Goal: Navigation & Orientation: Find specific page/section

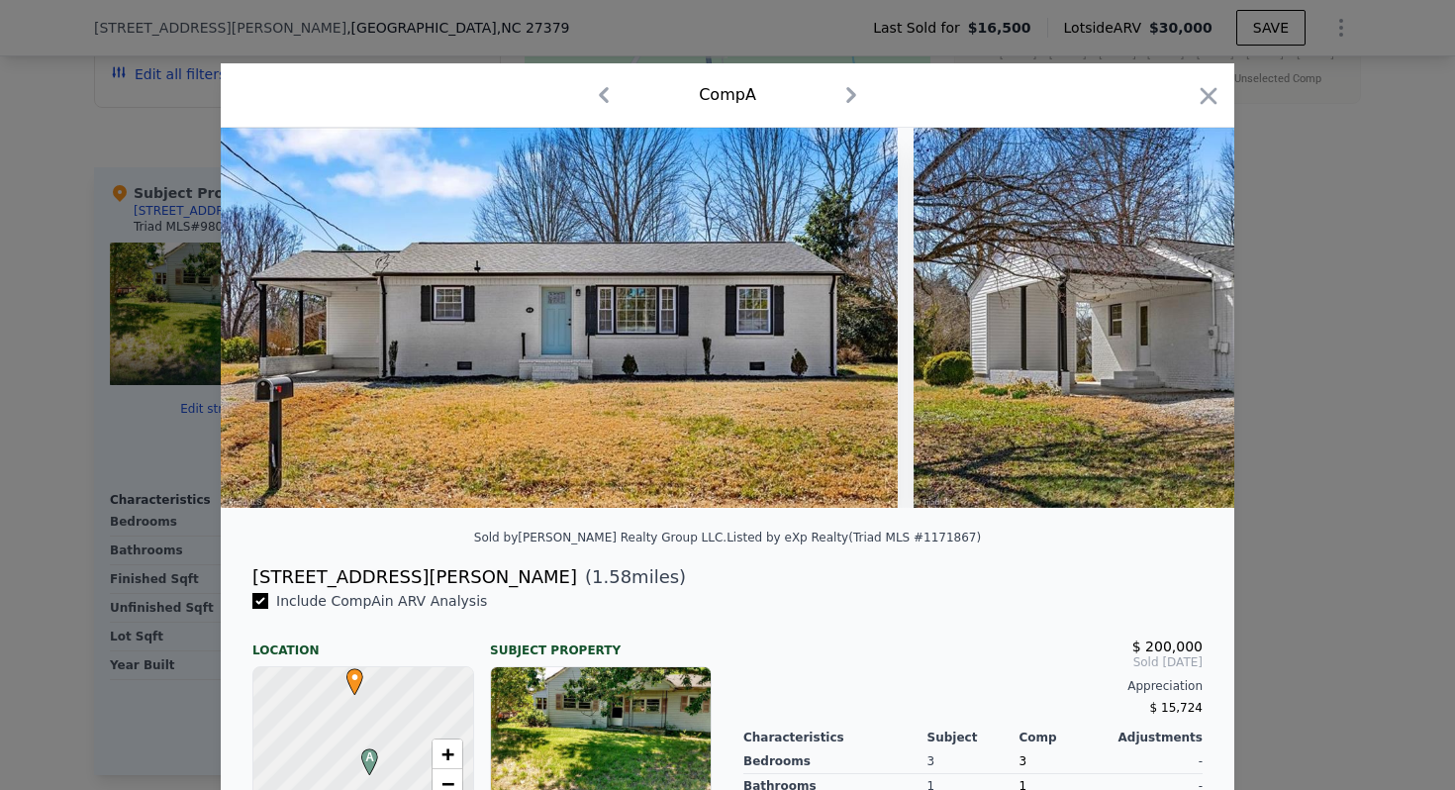
scroll to position [0, 3325]
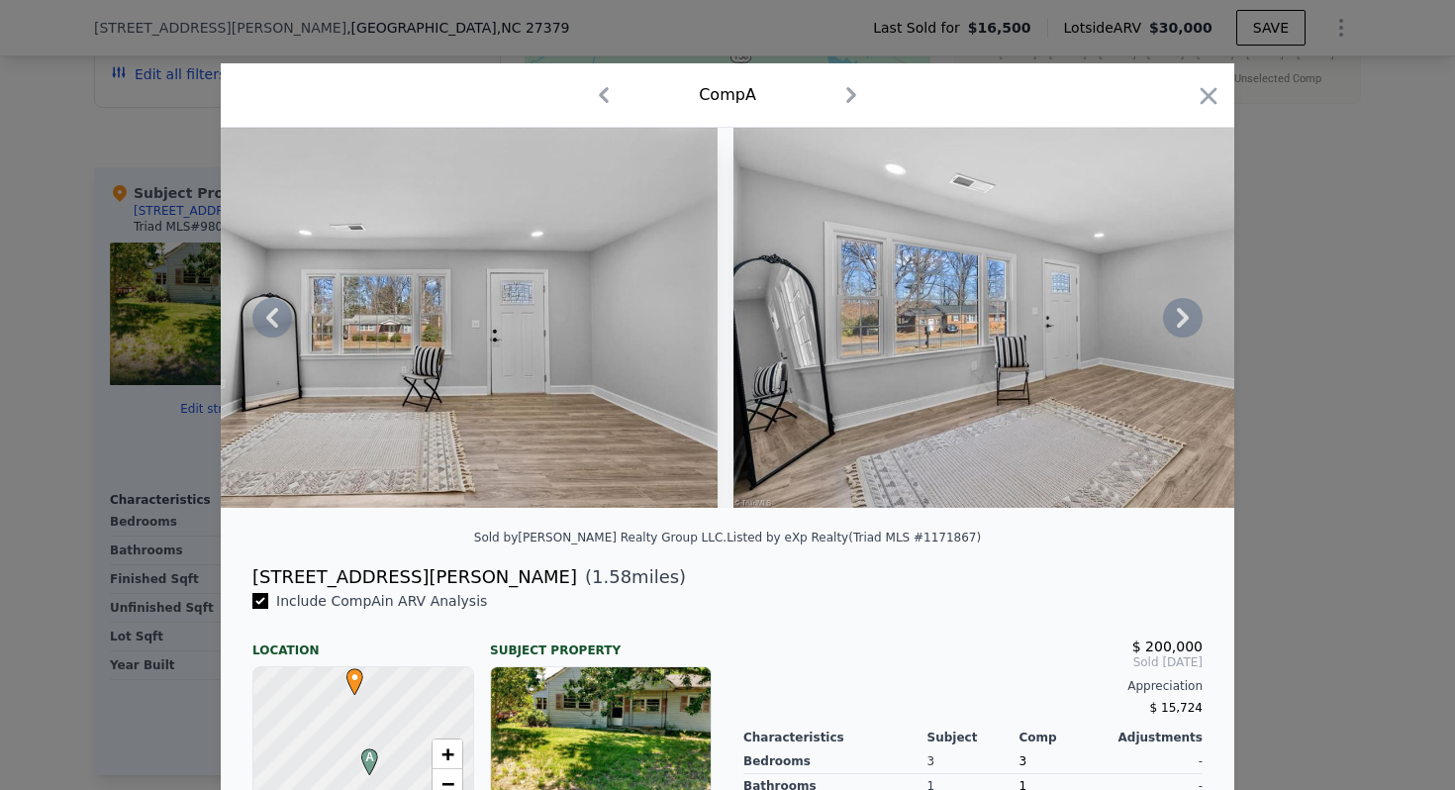
click at [1185, 320] on icon at bounding box center [1183, 318] width 40 height 40
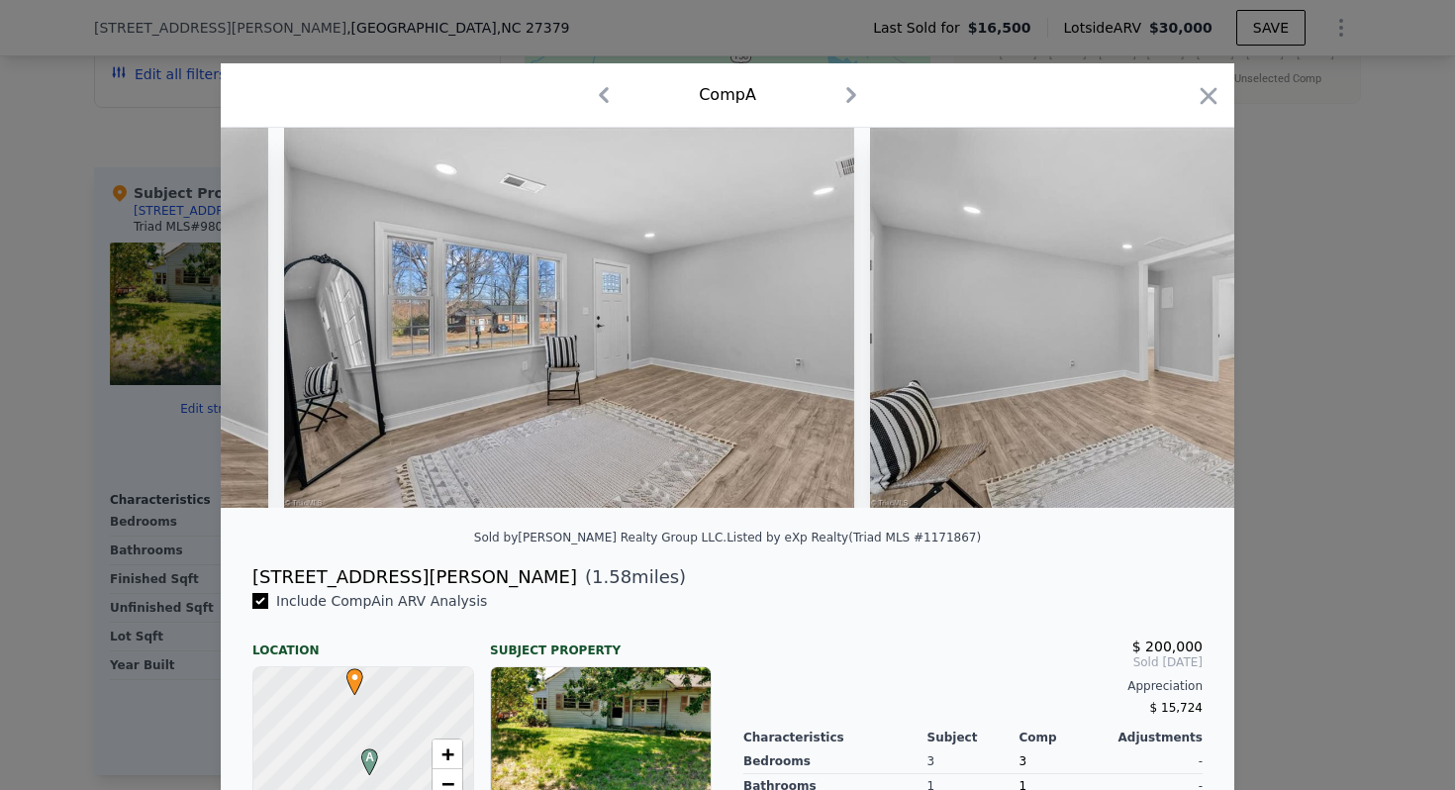
scroll to position [0, 3800]
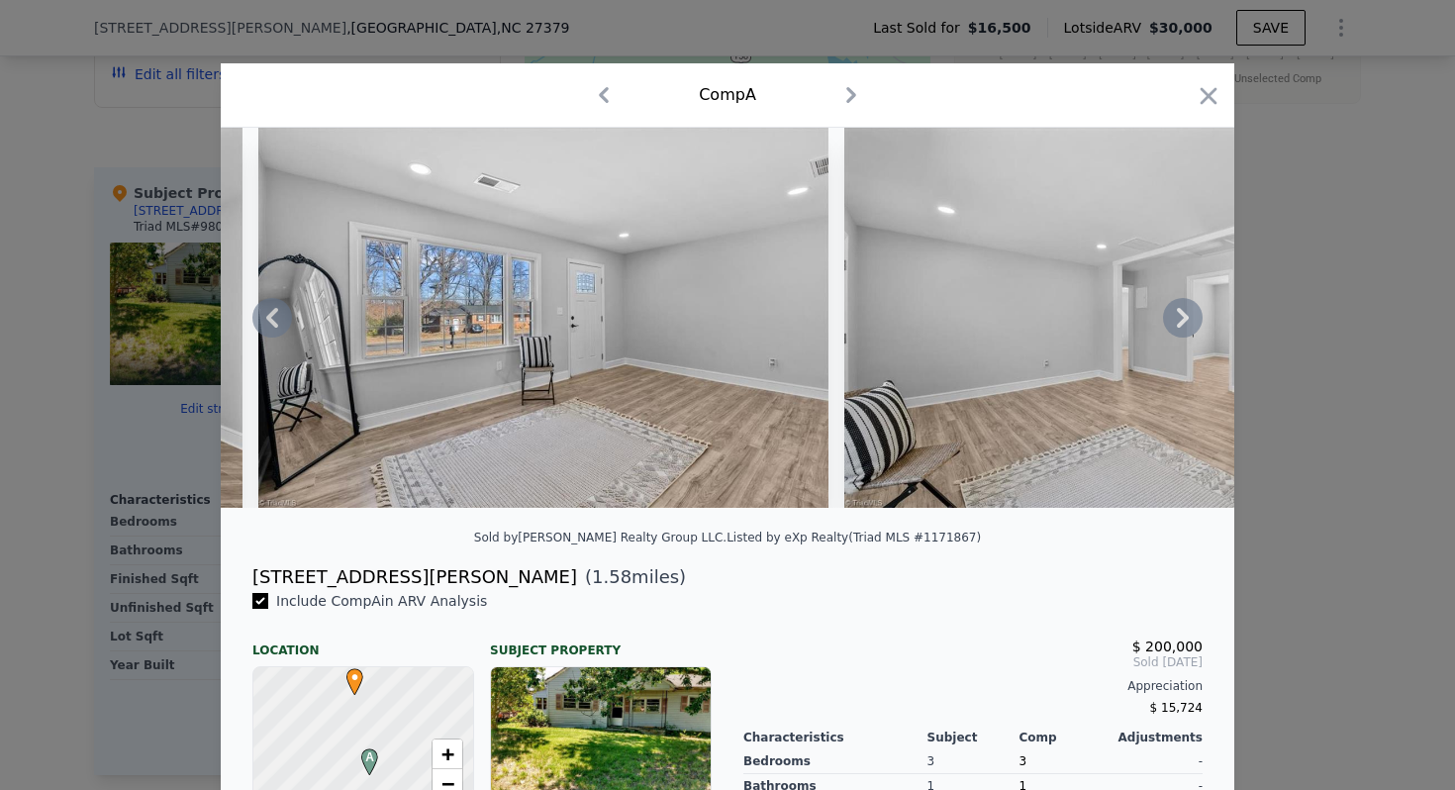
click at [1185, 321] on icon at bounding box center [1183, 318] width 40 height 40
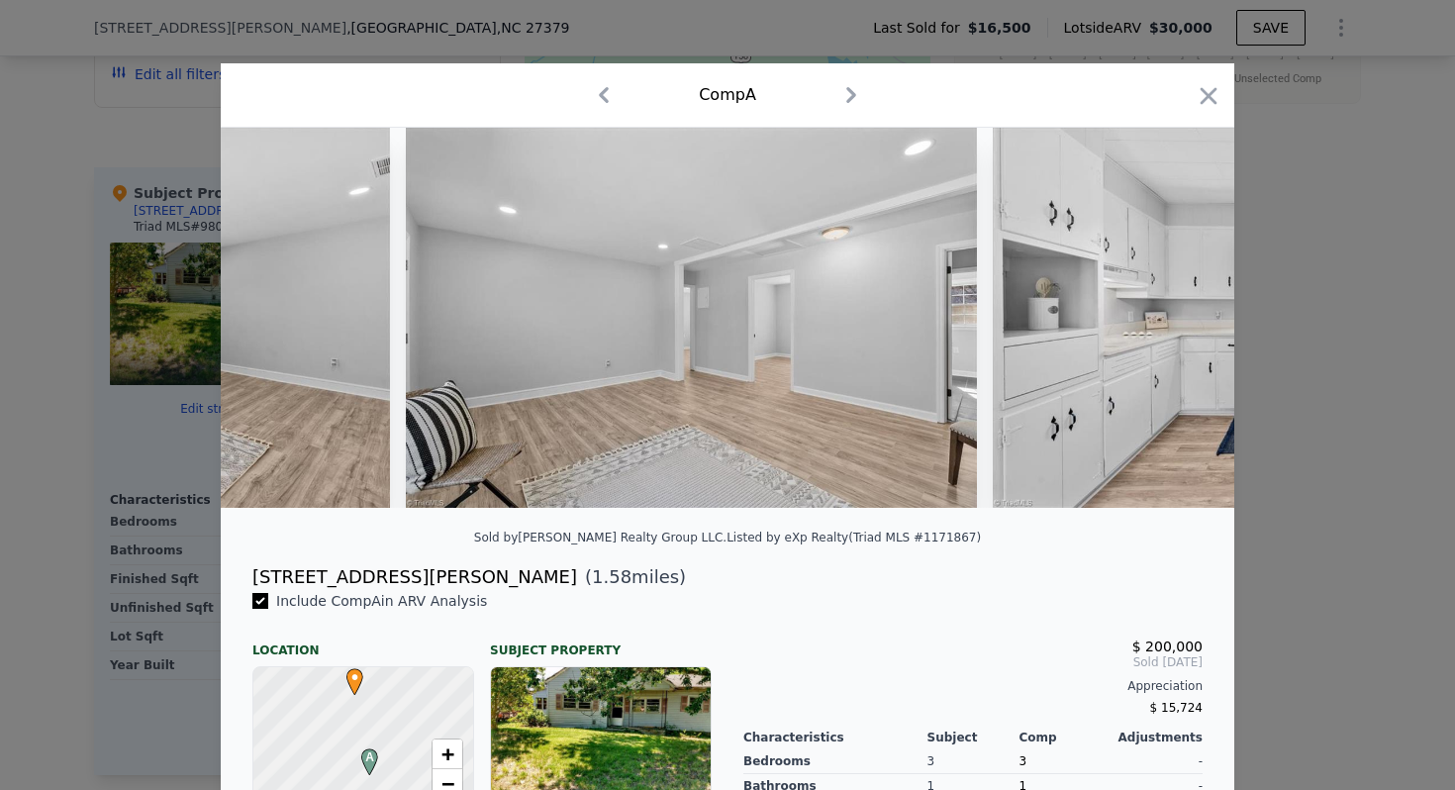
scroll to position [0, 4274]
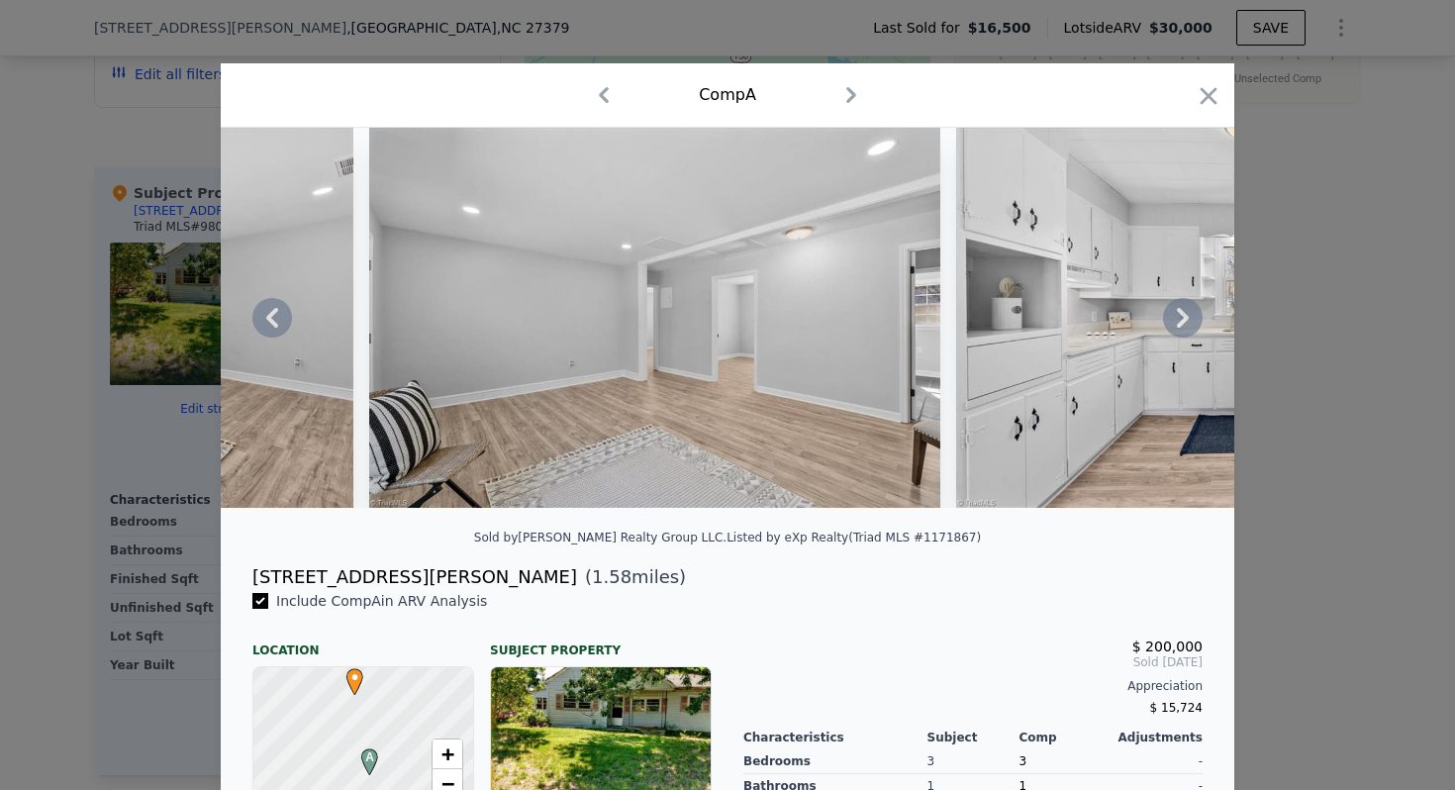
click at [1185, 321] on icon at bounding box center [1183, 318] width 40 height 40
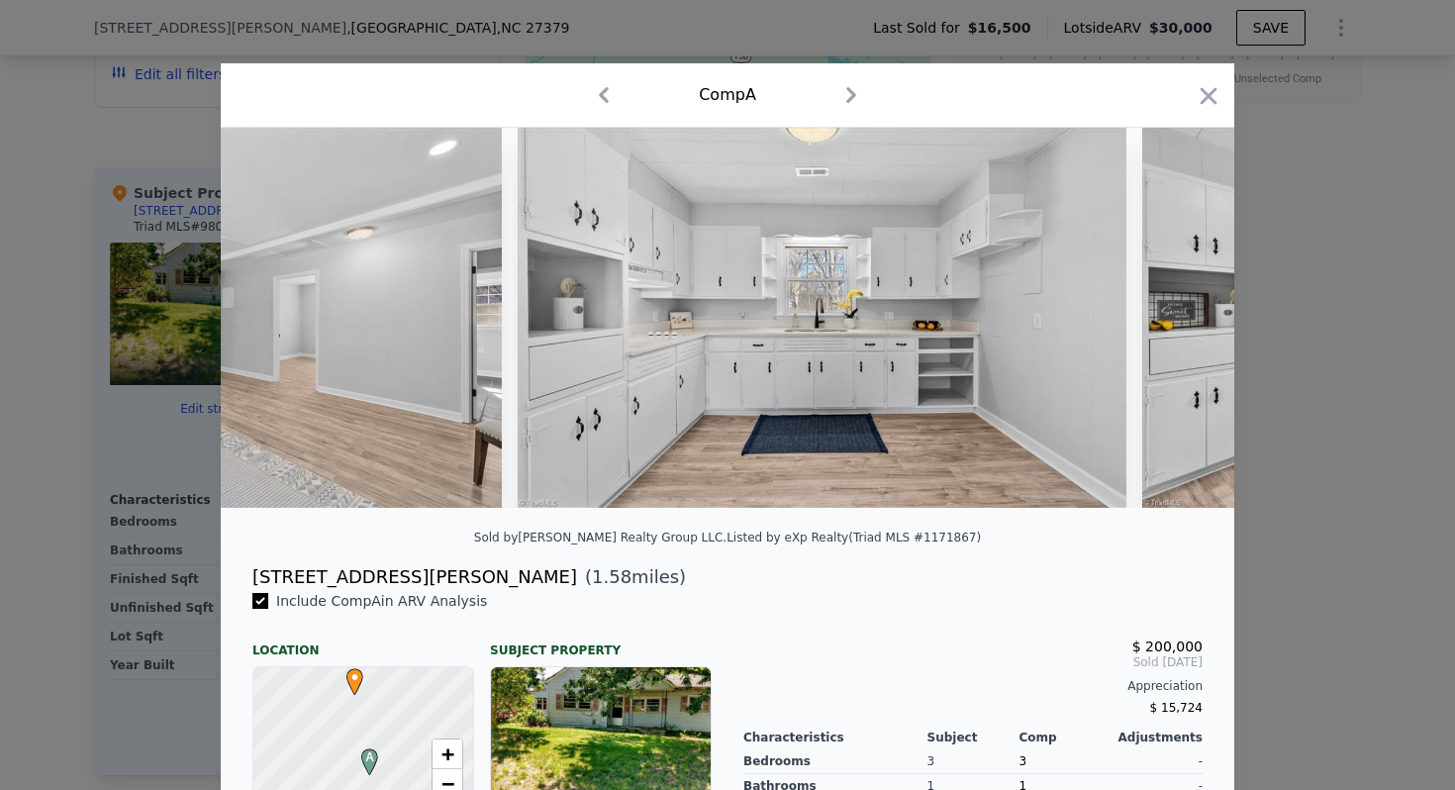
scroll to position [0, 4749]
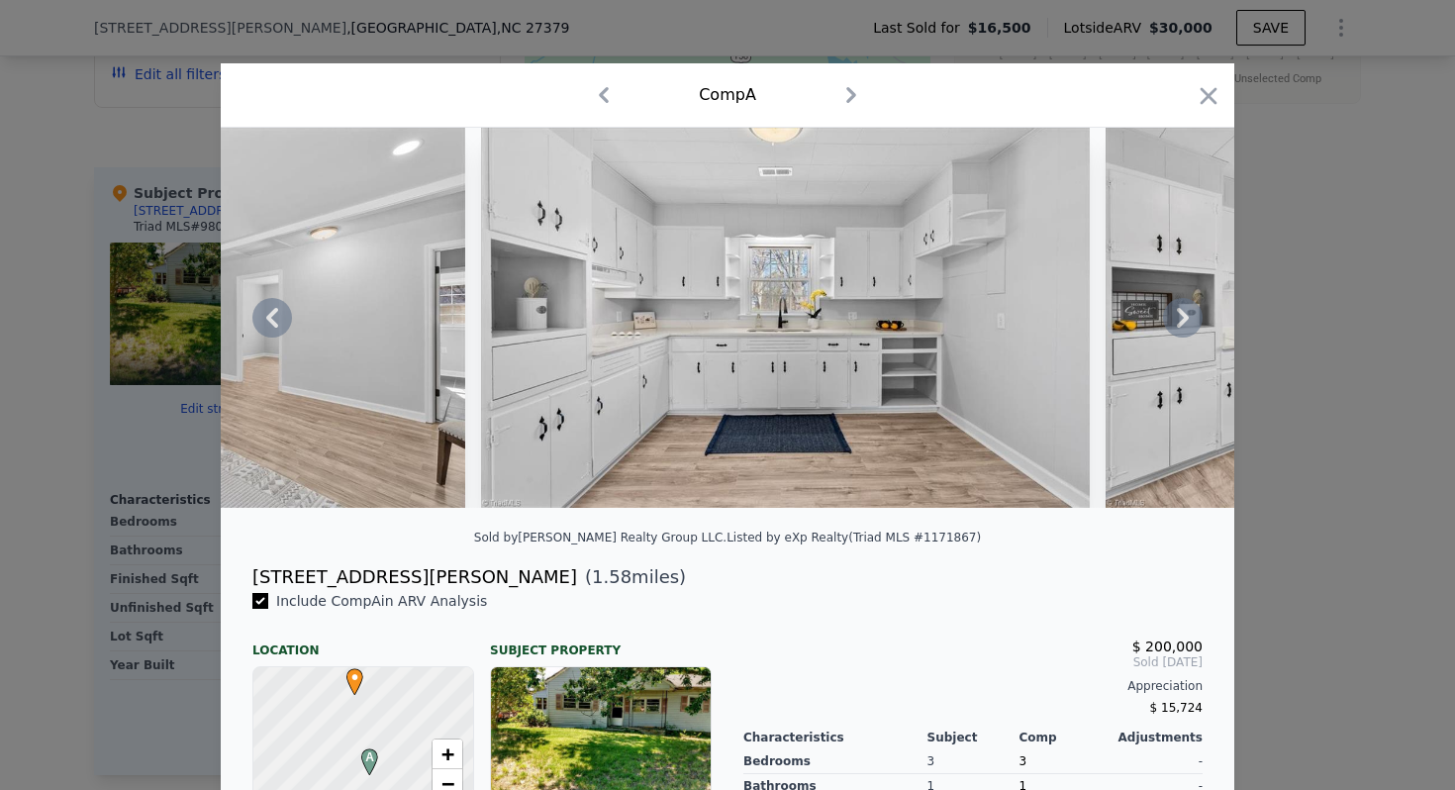
click at [1178, 313] on icon at bounding box center [1182, 318] width 12 height 20
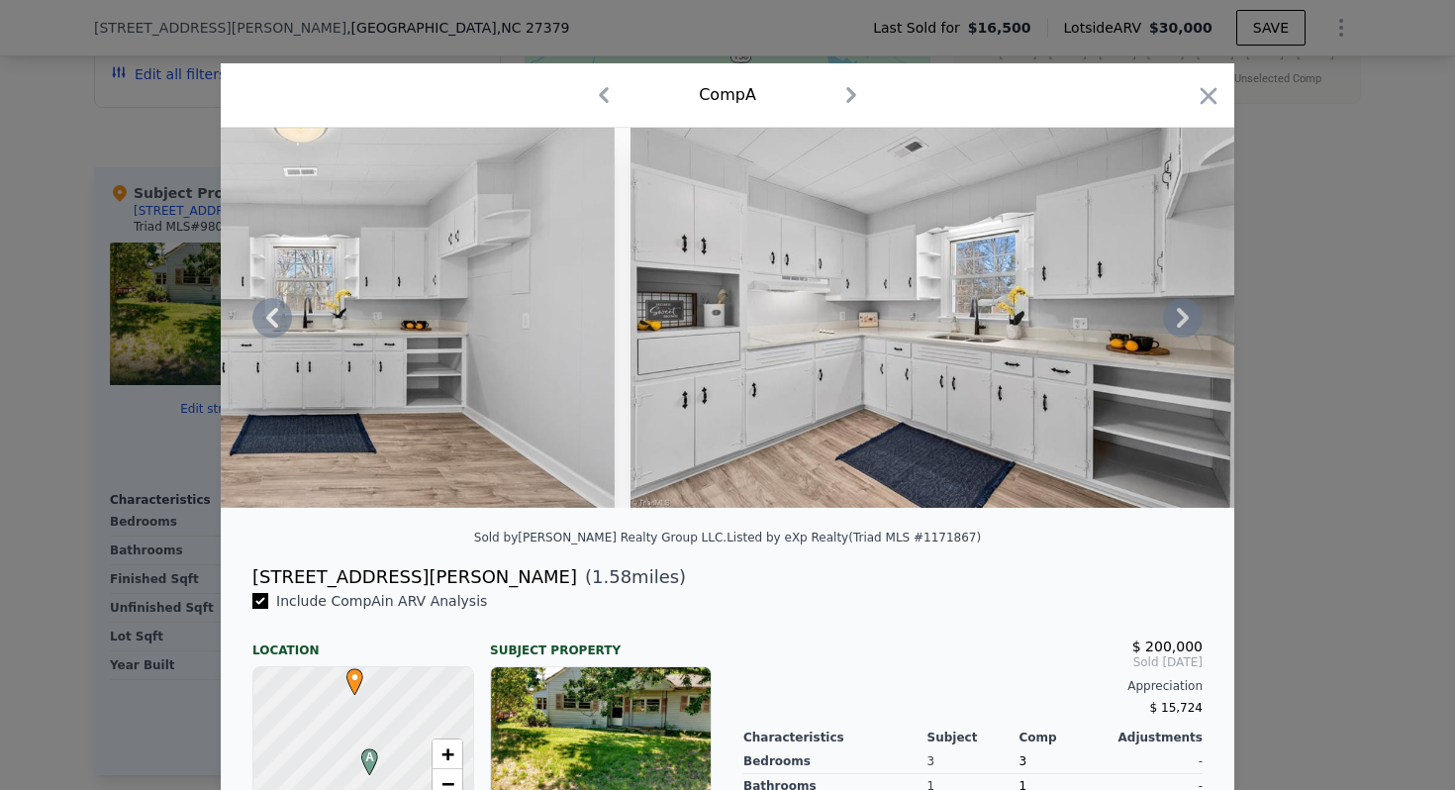
click at [1178, 313] on icon at bounding box center [1182, 318] width 12 height 20
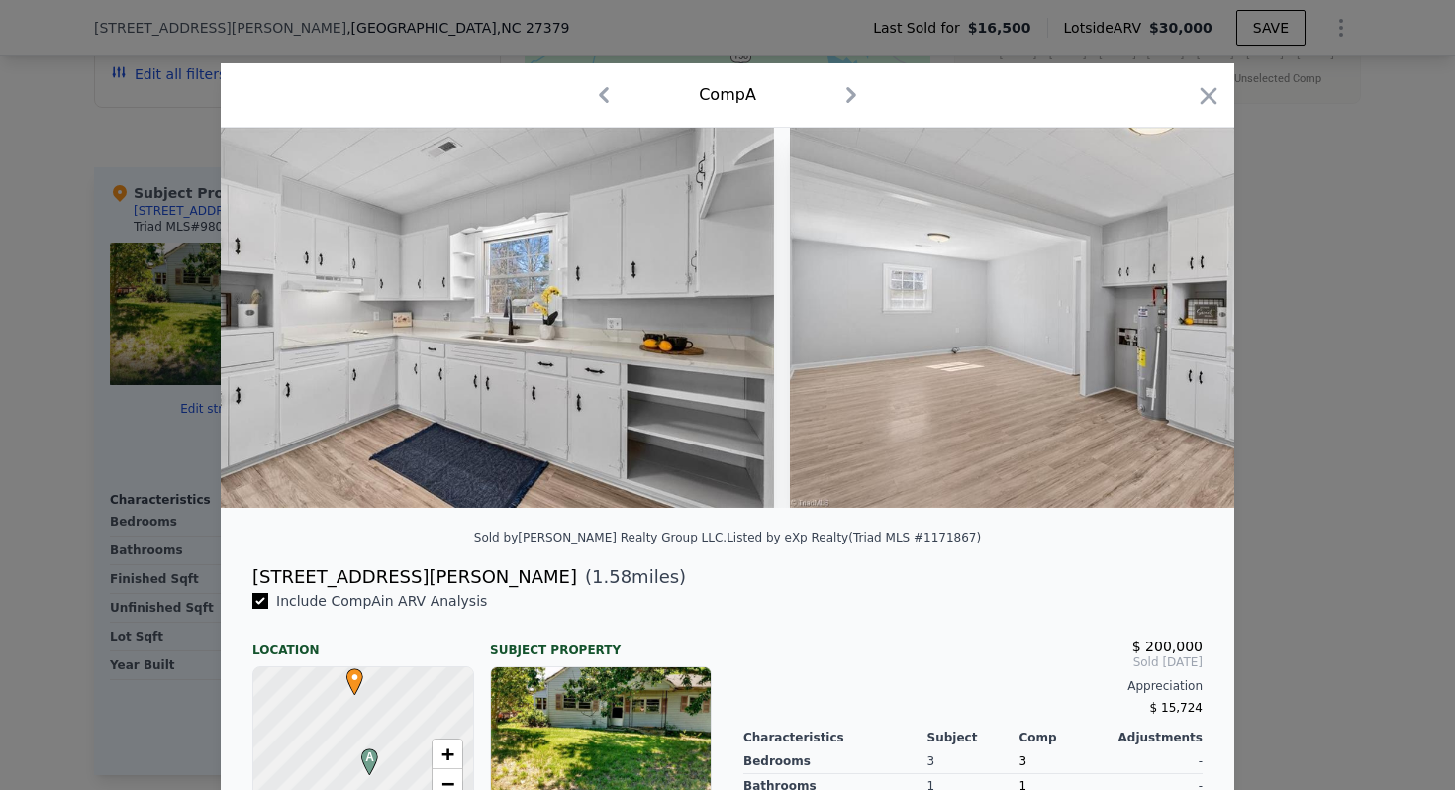
scroll to position [0, 5699]
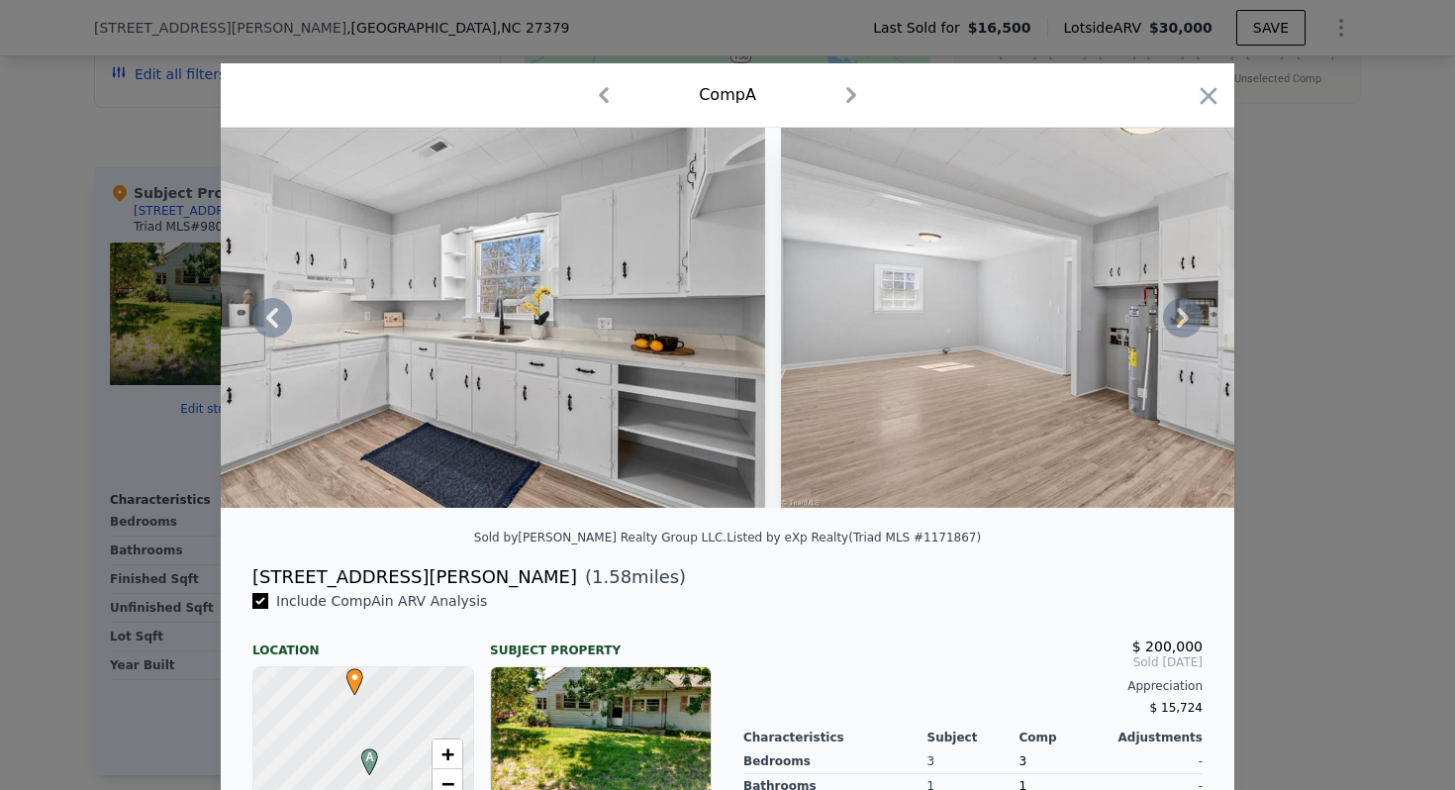
click at [1178, 313] on div at bounding box center [727, 318] width 1013 height 380
click at [1178, 321] on icon at bounding box center [1183, 318] width 40 height 40
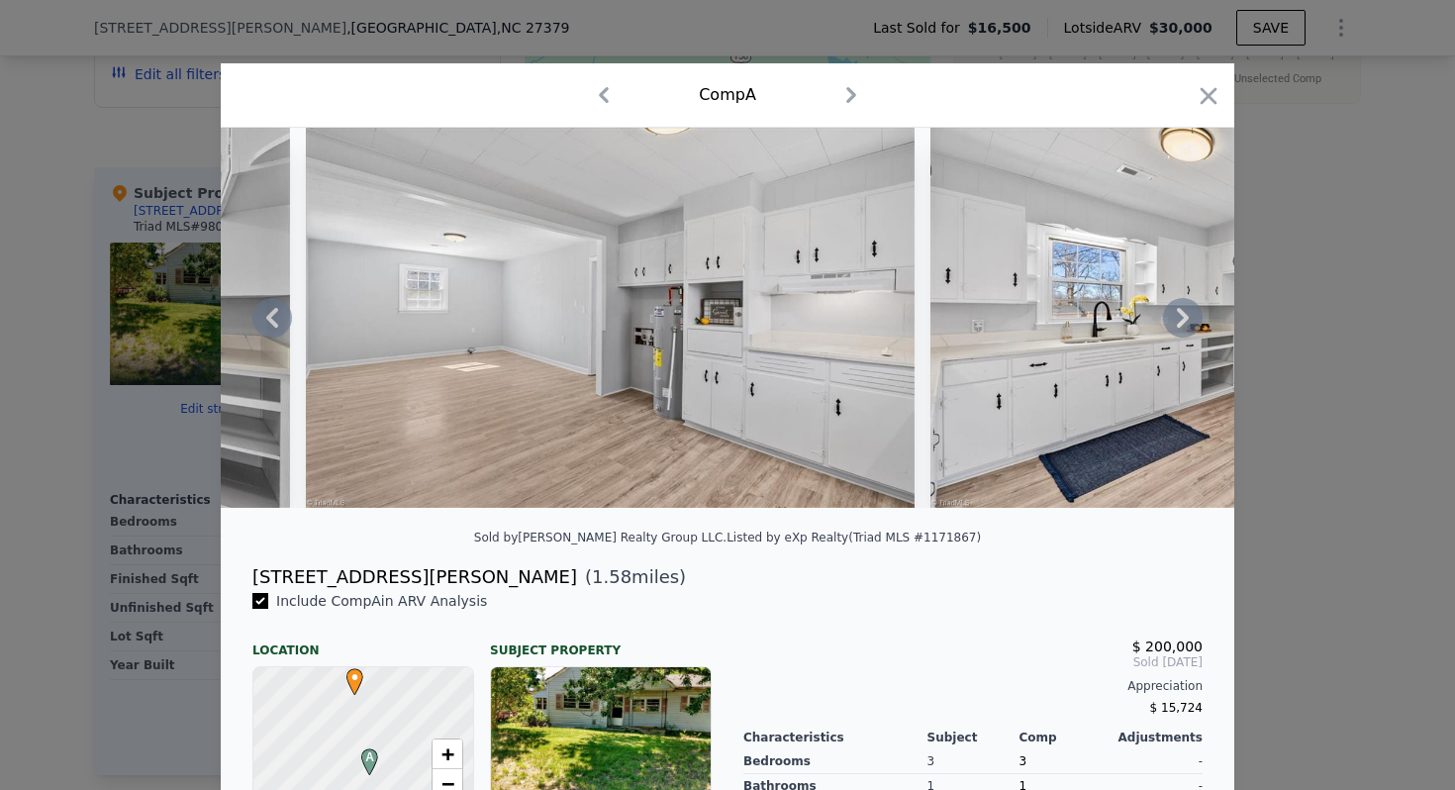
click at [1178, 321] on icon at bounding box center [1183, 318] width 40 height 40
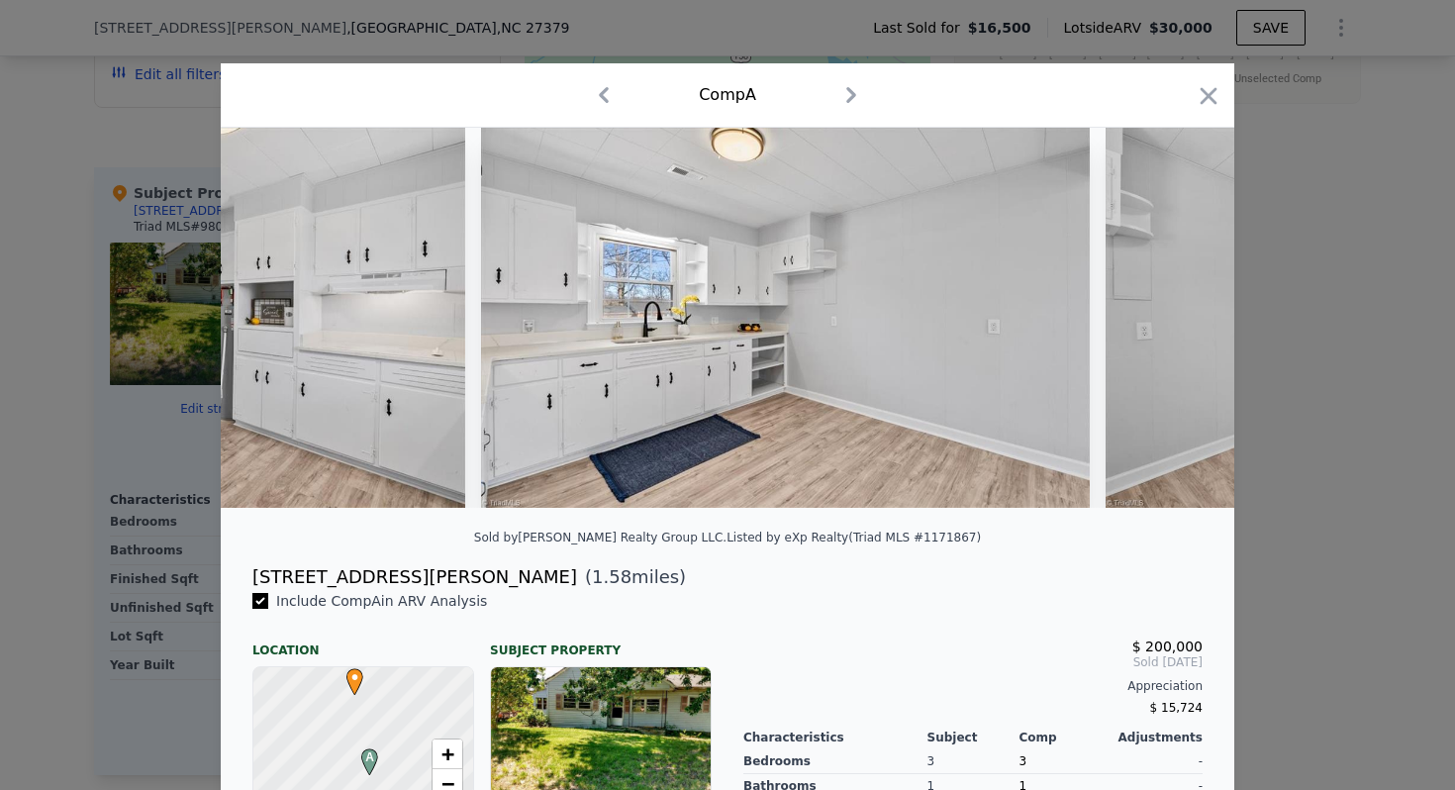
scroll to position [0, 6649]
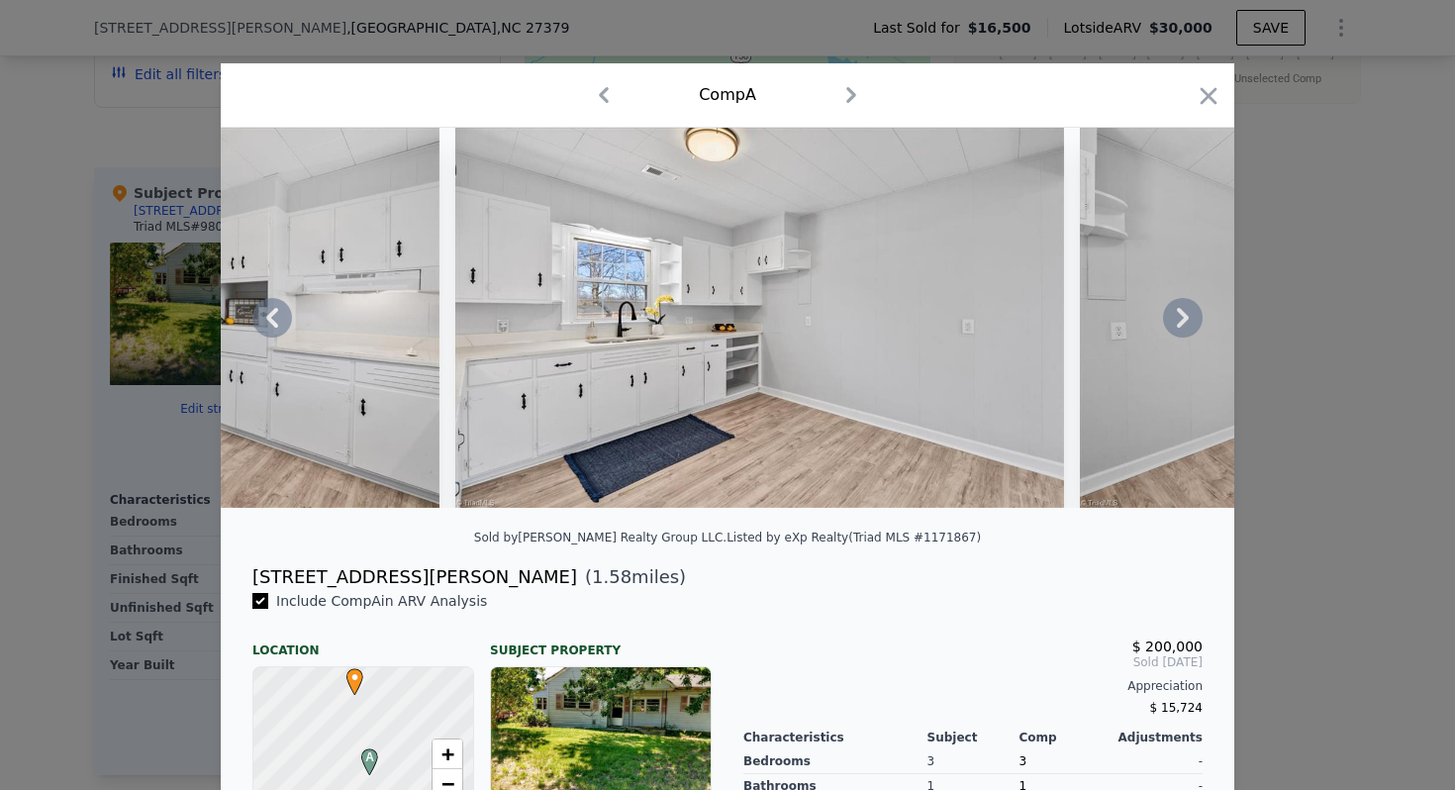
click at [1178, 321] on icon at bounding box center [1183, 318] width 40 height 40
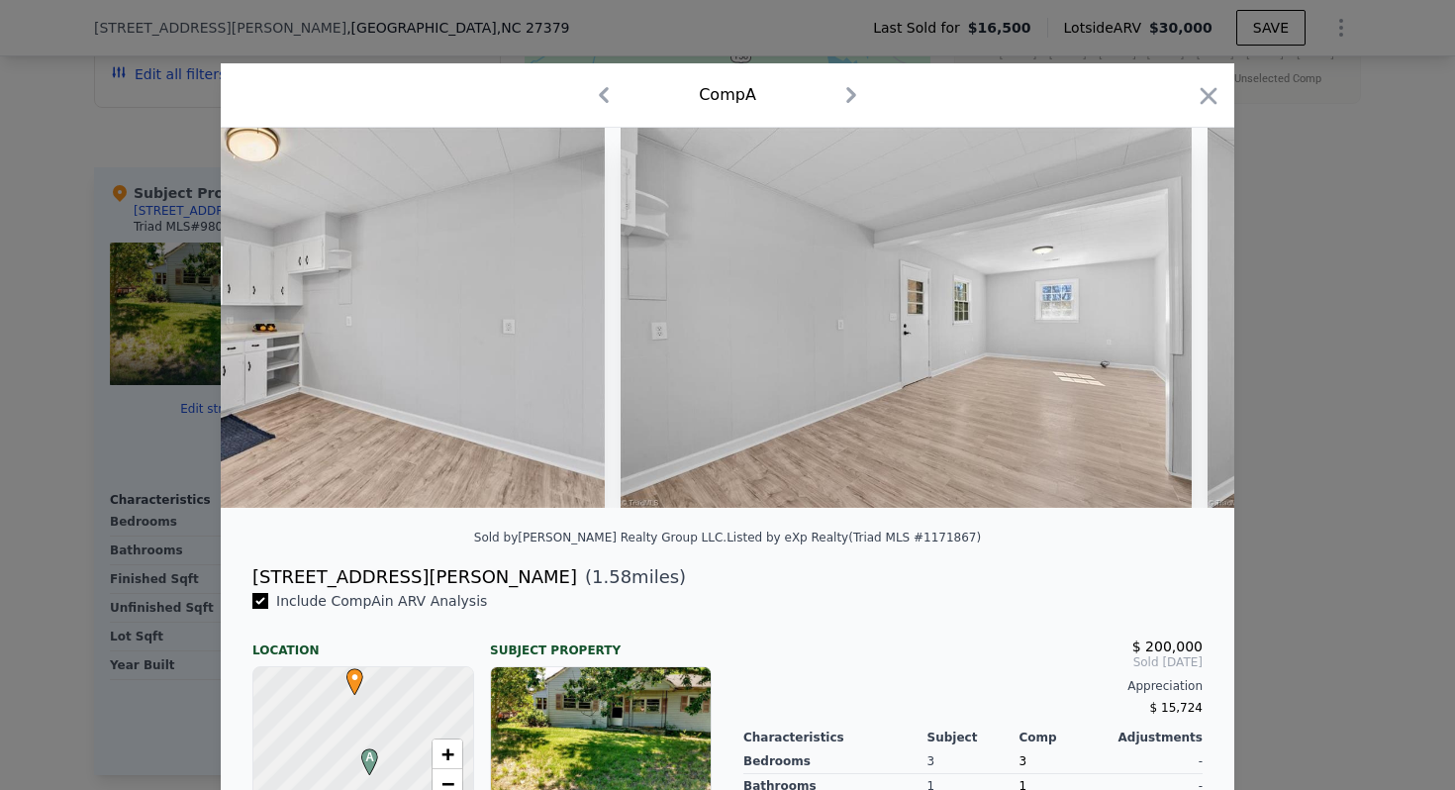
scroll to position [0, 7124]
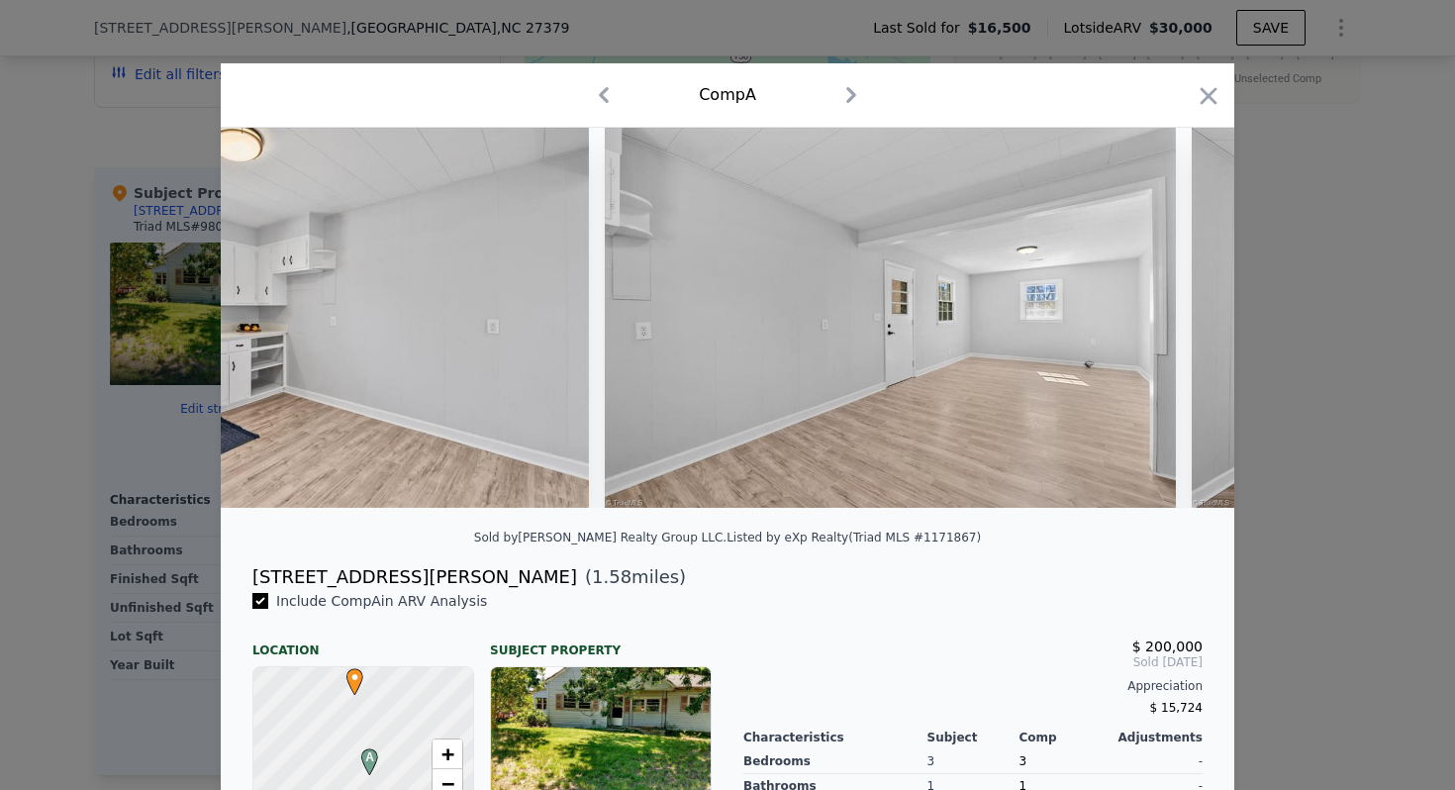
click at [1178, 321] on div at bounding box center [727, 318] width 1013 height 380
click at [1178, 321] on icon at bounding box center [1183, 318] width 40 height 40
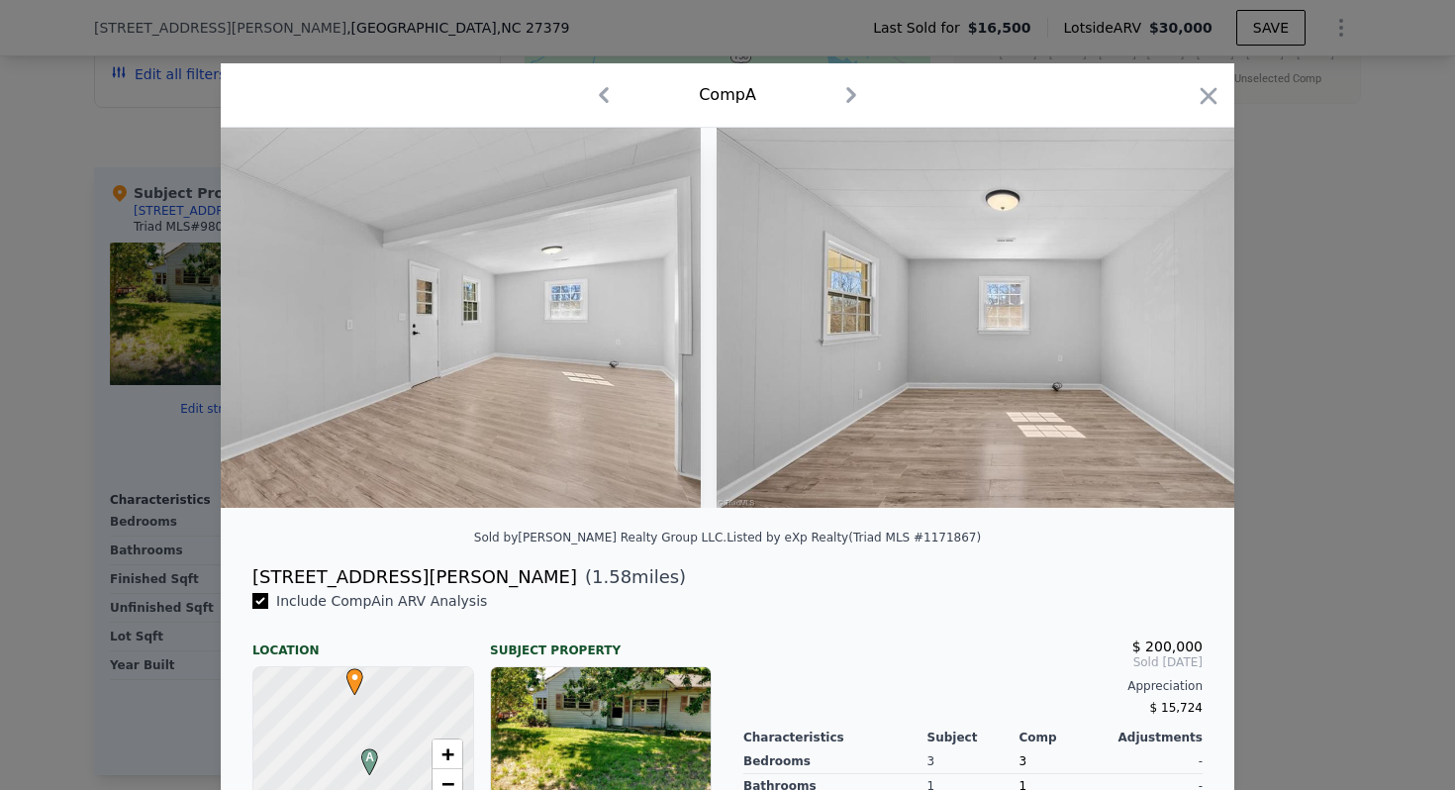
click at [1178, 321] on img at bounding box center [1001, 318] width 571 height 380
click at [1178, 321] on icon at bounding box center [1183, 318] width 40 height 40
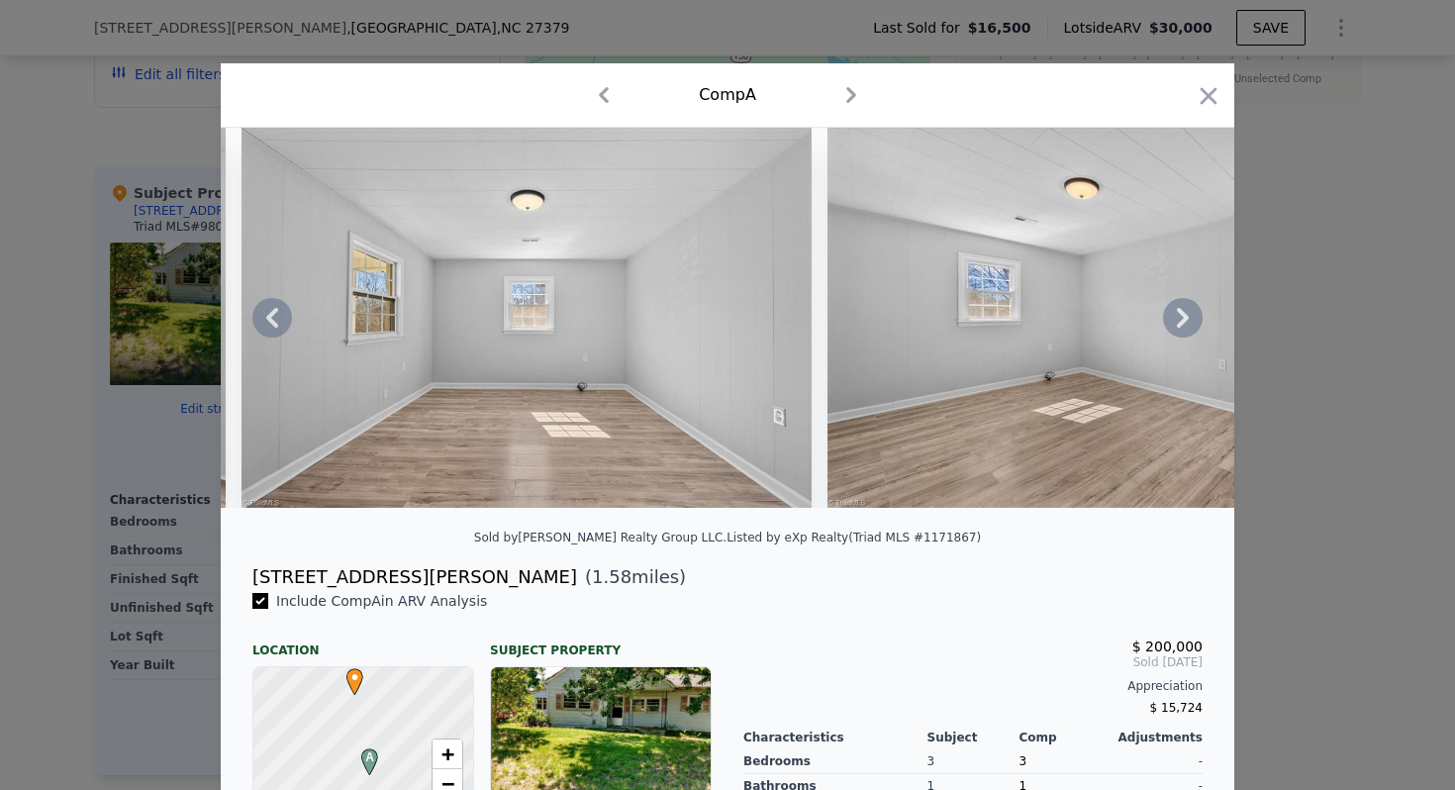
click at [1181, 318] on icon at bounding box center [1183, 318] width 40 height 40
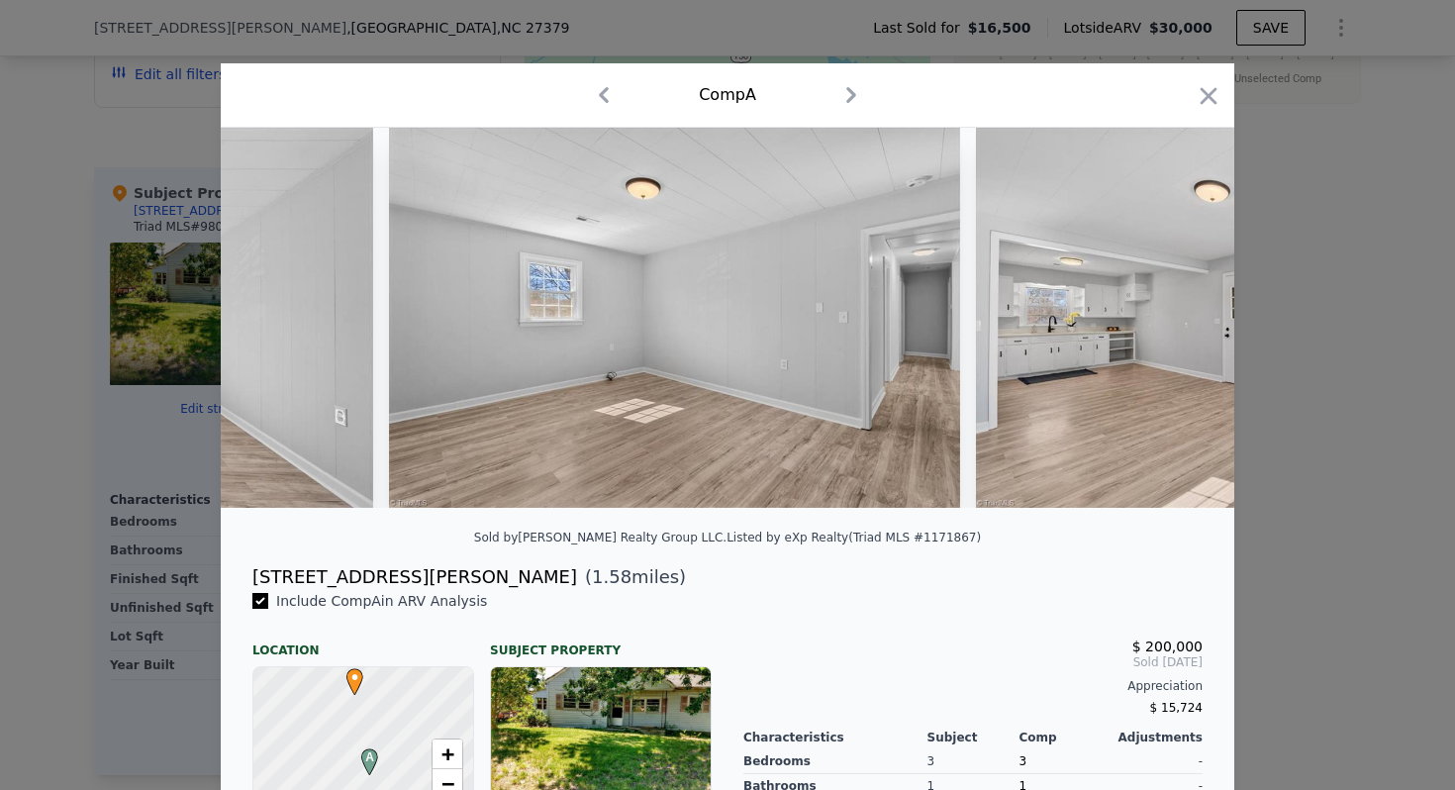
scroll to position [0, 8549]
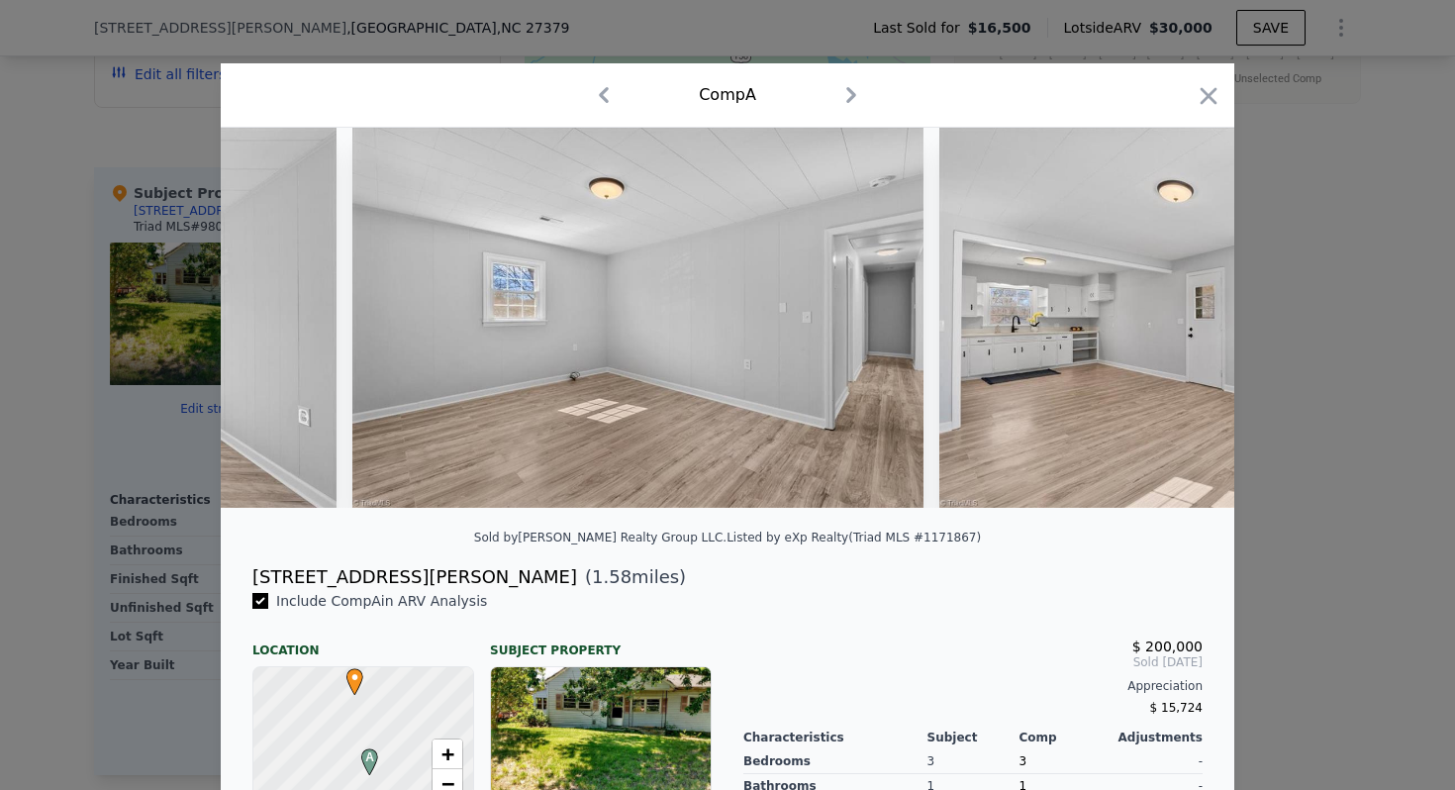
click at [1181, 318] on img at bounding box center [1224, 318] width 571 height 380
click at [1181, 318] on icon at bounding box center [1183, 318] width 40 height 40
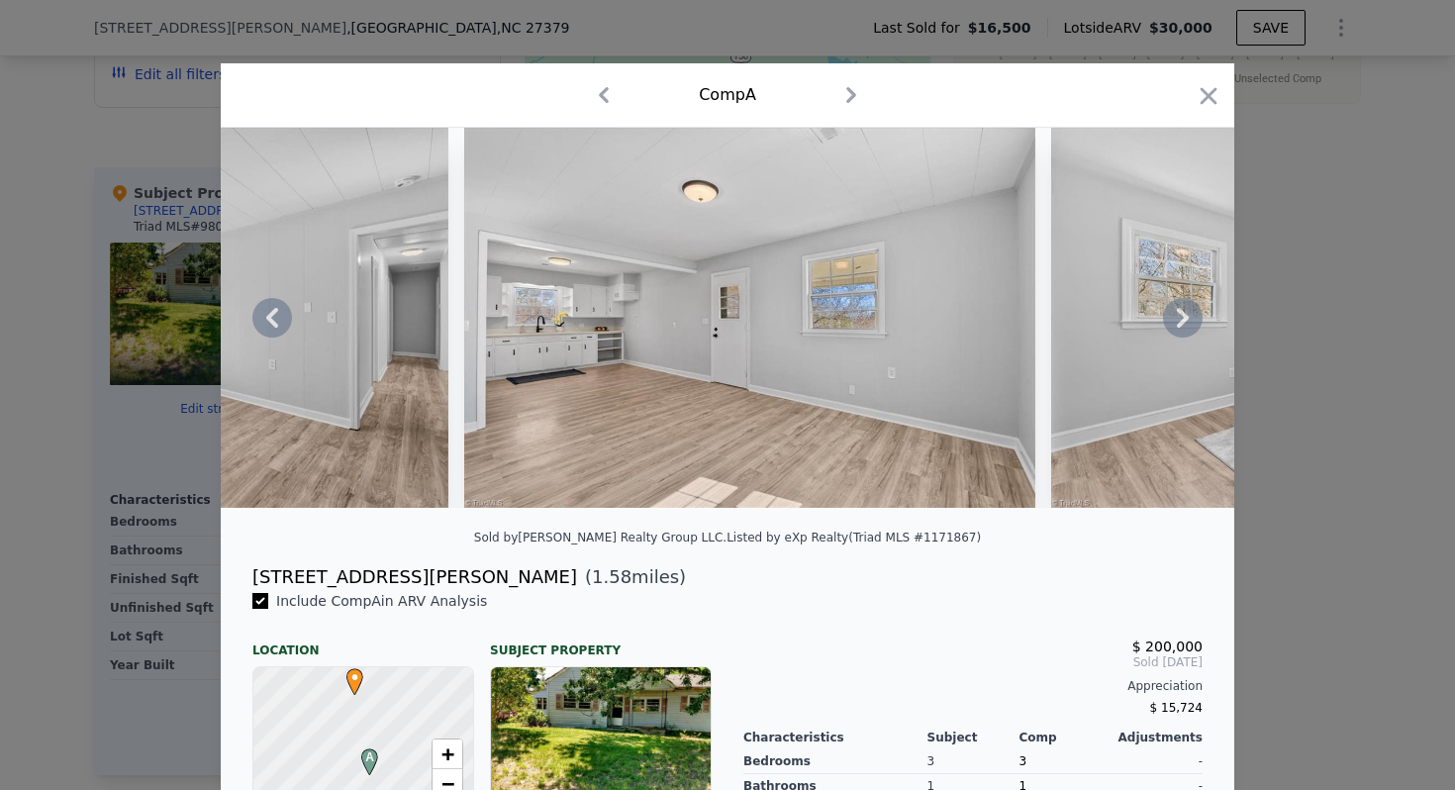
click at [1181, 318] on icon at bounding box center [1183, 318] width 40 height 40
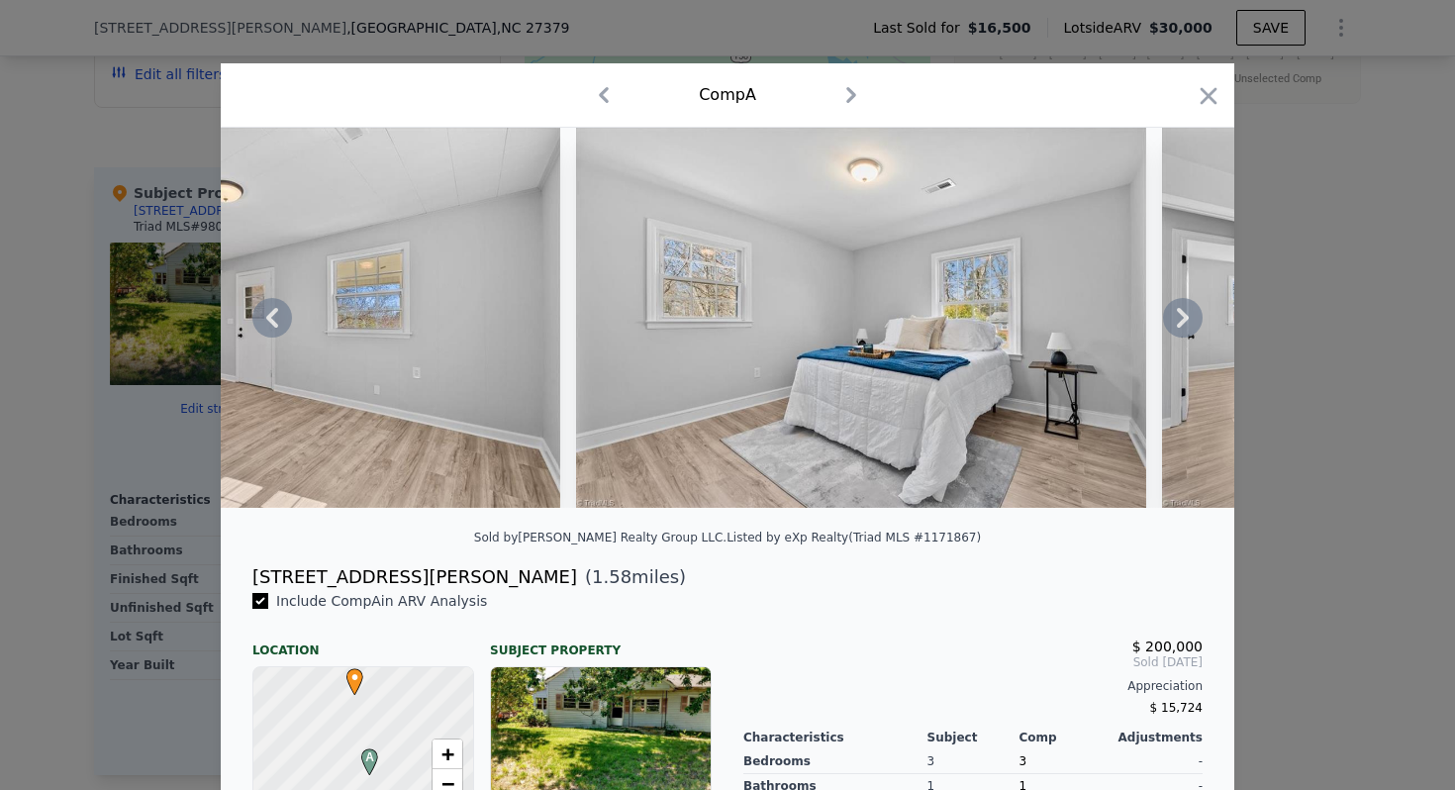
click at [1181, 319] on icon at bounding box center [1183, 318] width 40 height 40
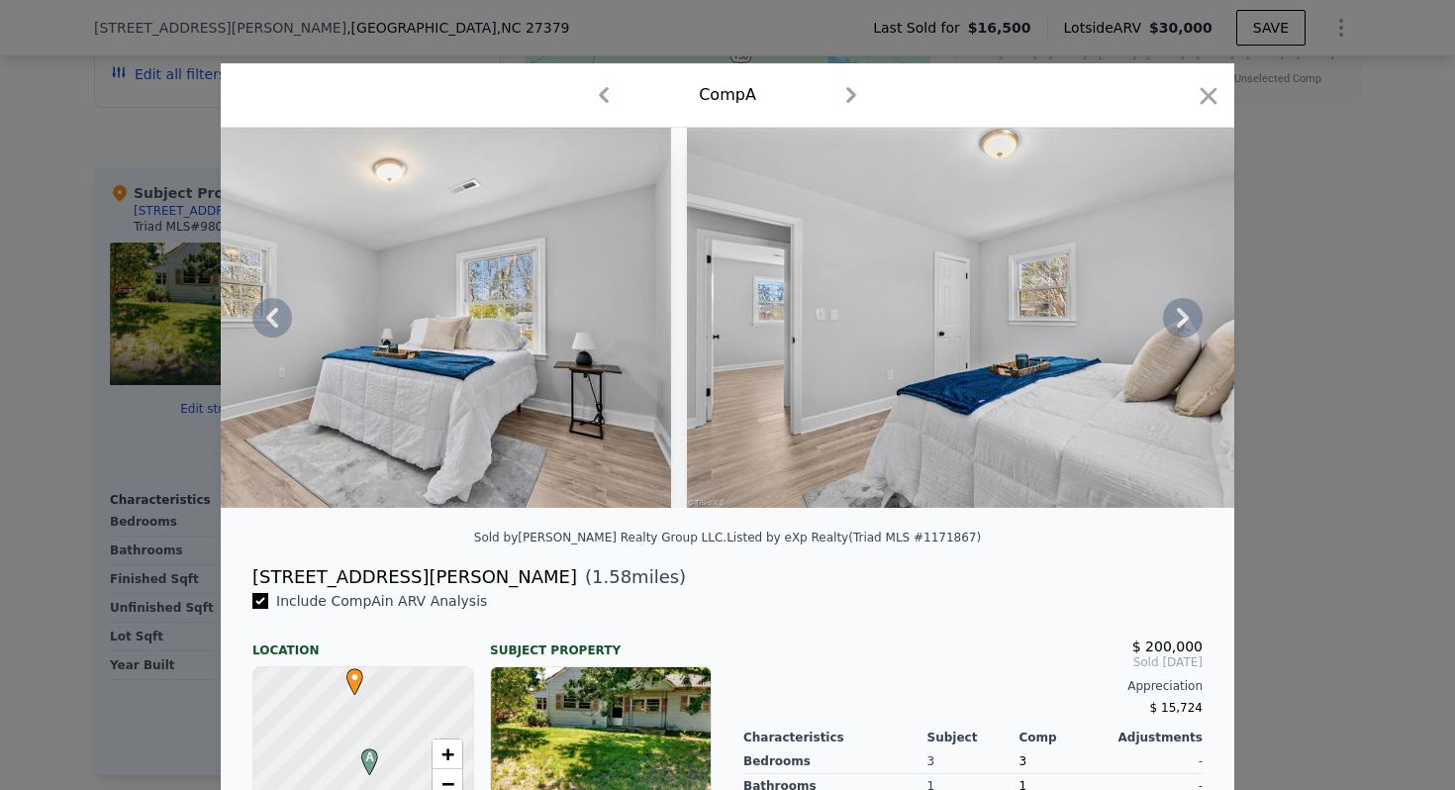
click at [1181, 319] on icon at bounding box center [1183, 318] width 40 height 40
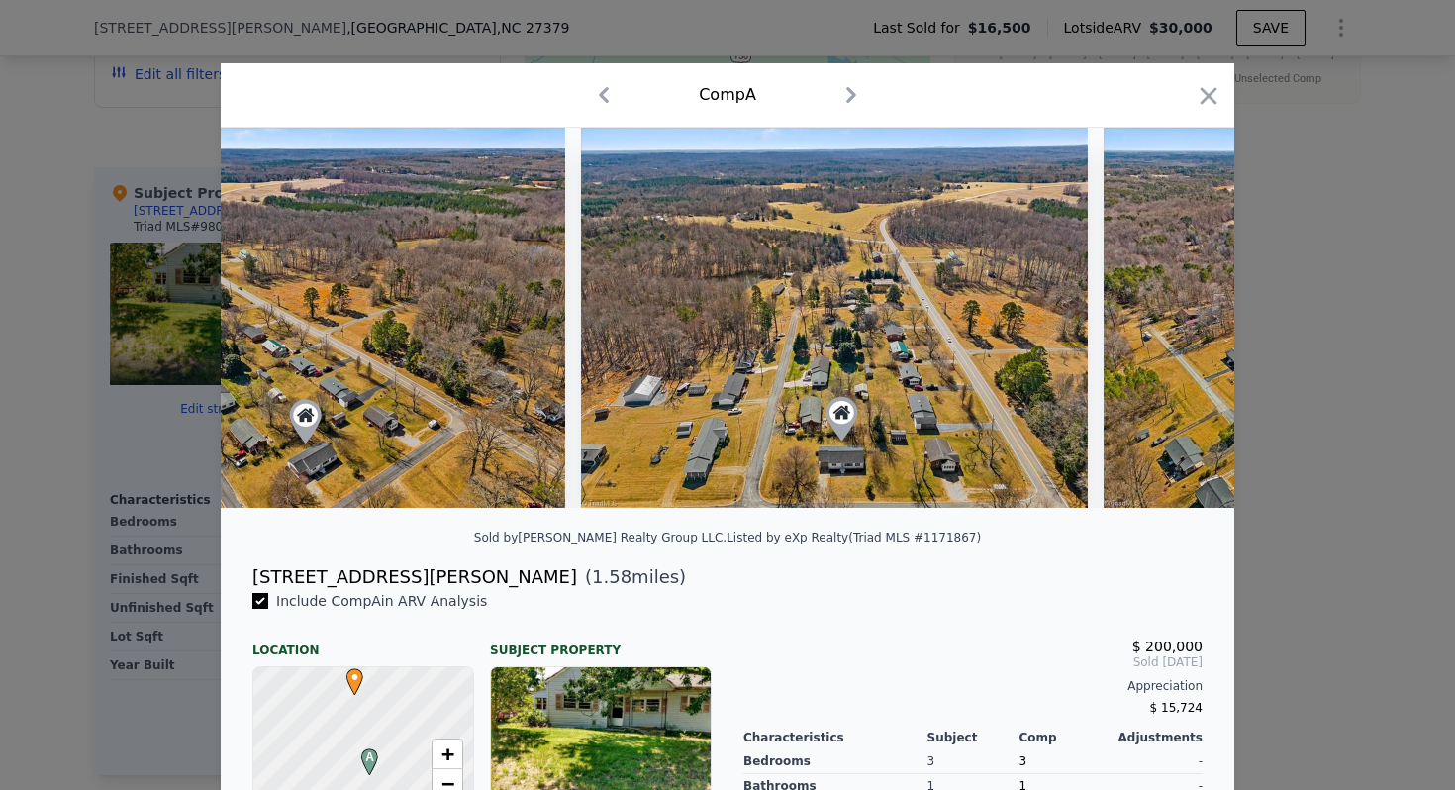
scroll to position [0, 25456]
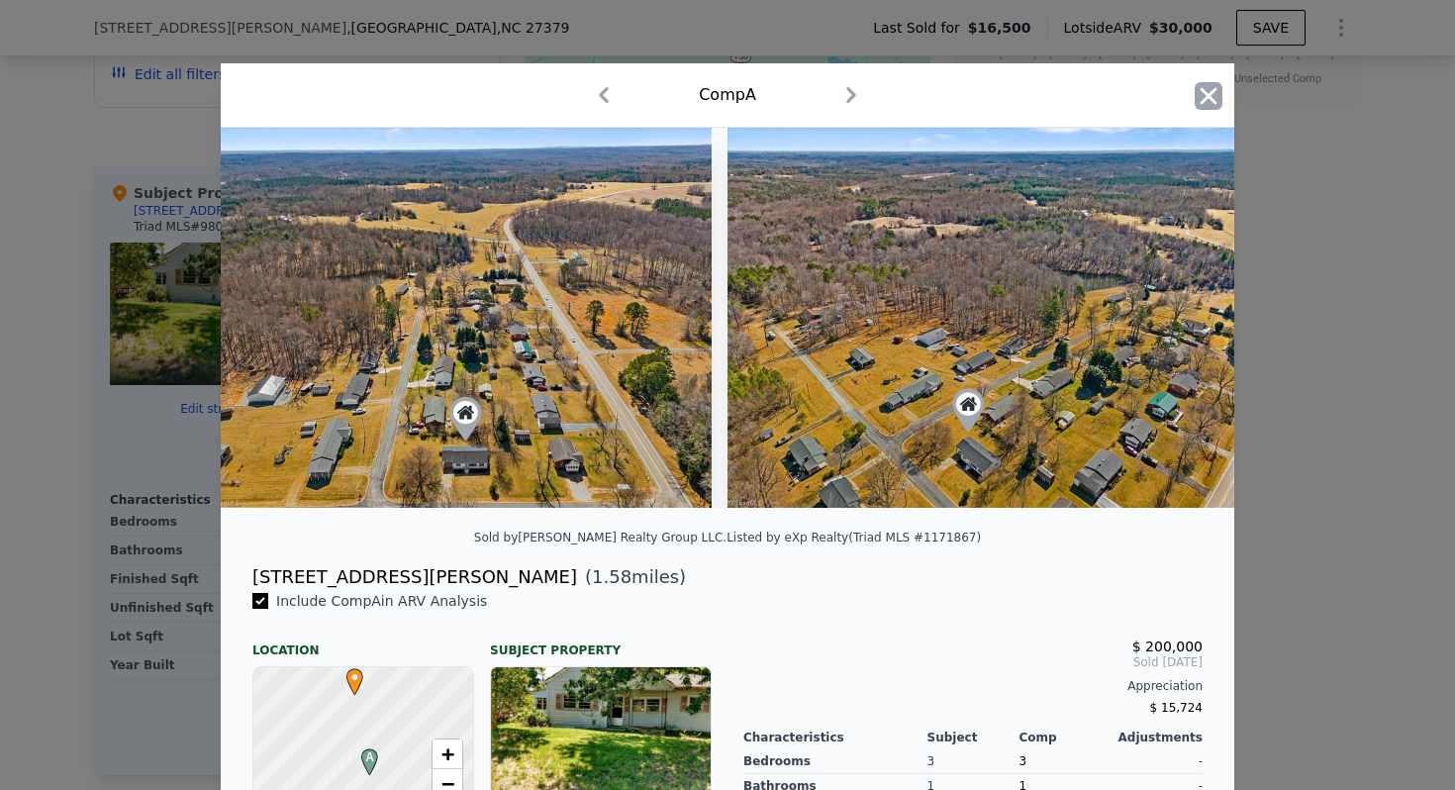
click at [1208, 96] on icon "button" at bounding box center [1208, 95] width 17 height 17
